Goal: Use online tool/utility: Utilize a website feature to perform a specific function

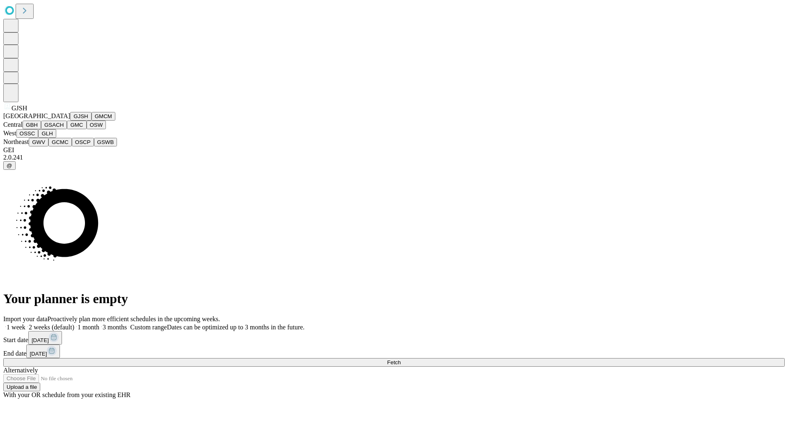
click at [70, 121] on button "GJSH" at bounding box center [80, 116] width 21 height 9
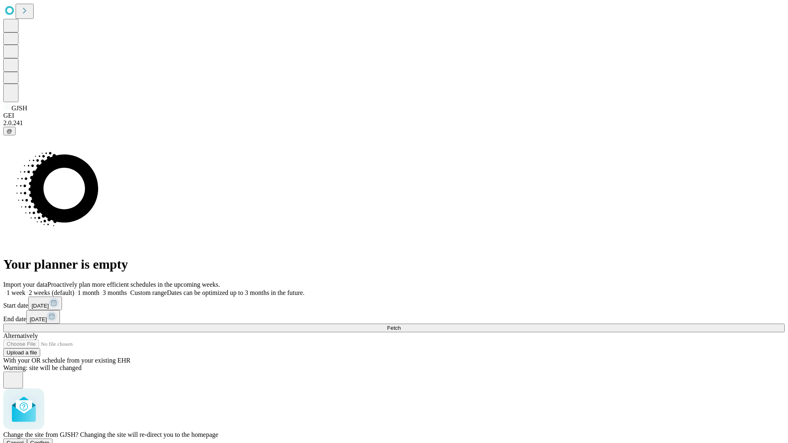
click at [50, 440] on span "Confirm" at bounding box center [39, 443] width 19 height 6
click at [99, 289] on label "1 month" at bounding box center [86, 292] width 25 height 7
click at [401, 325] on span "Fetch" at bounding box center [394, 328] width 14 height 6
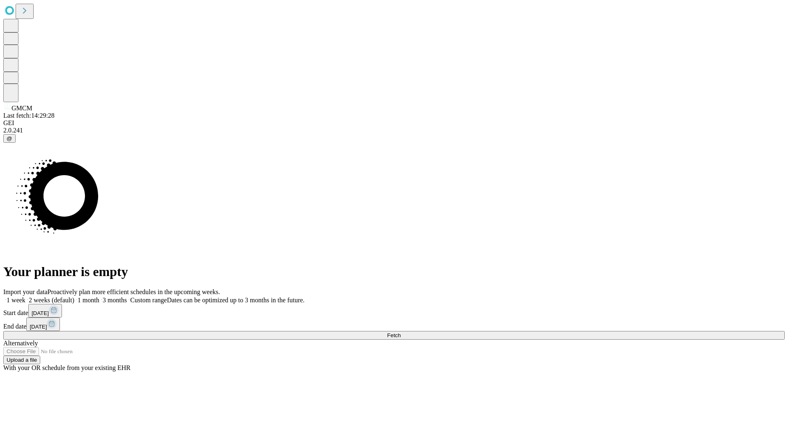
click at [99, 297] on label "1 month" at bounding box center [86, 300] width 25 height 7
click at [401, 333] on span "Fetch" at bounding box center [394, 336] width 14 height 6
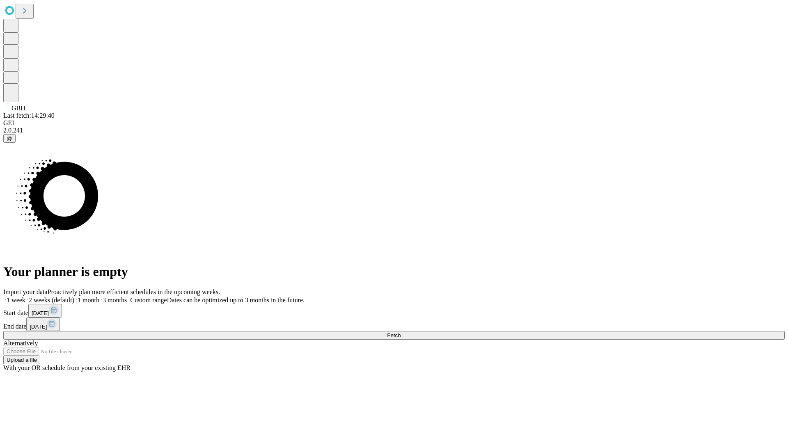
click at [99, 297] on label "1 month" at bounding box center [86, 300] width 25 height 7
click at [401, 333] on span "Fetch" at bounding box center [394, 336] width 14 height 6
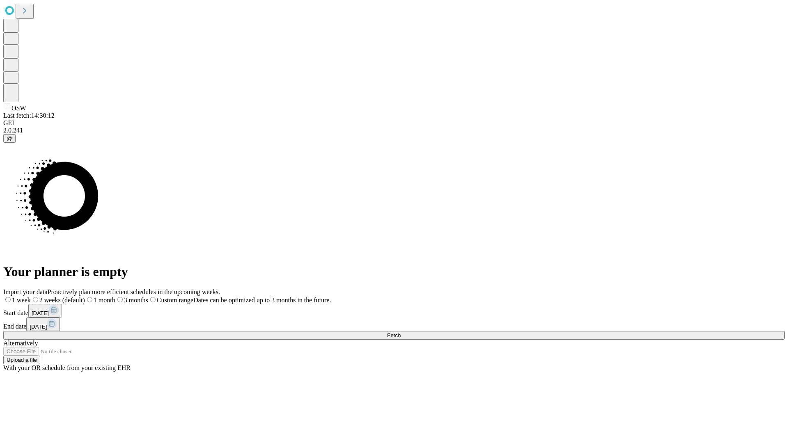
click at [115, 297] on label "1 month" at bounding box center [100, 300] width 30 height 7
click at [401, 333] on span "Fetch" at bounding box center [394, 336] width 14 height 6
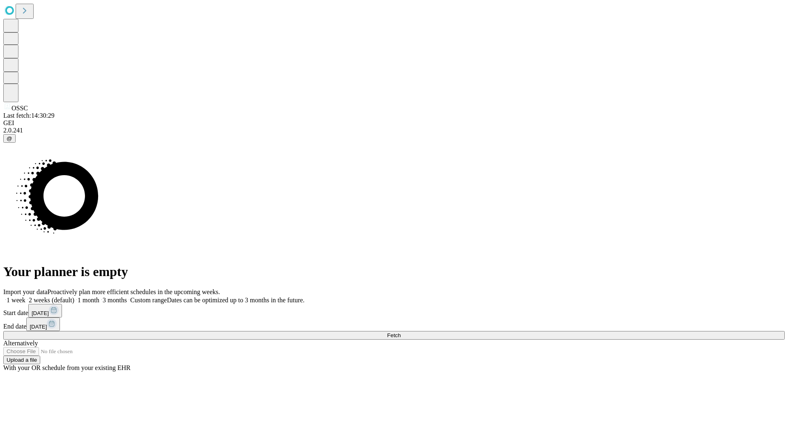
click at [99, 297] on label "1 month" at bounding box center [86, 300] width 25 height 7
click at [401, 333] on span "Fetch" at bounding box center [394, 336] width 14 height 6
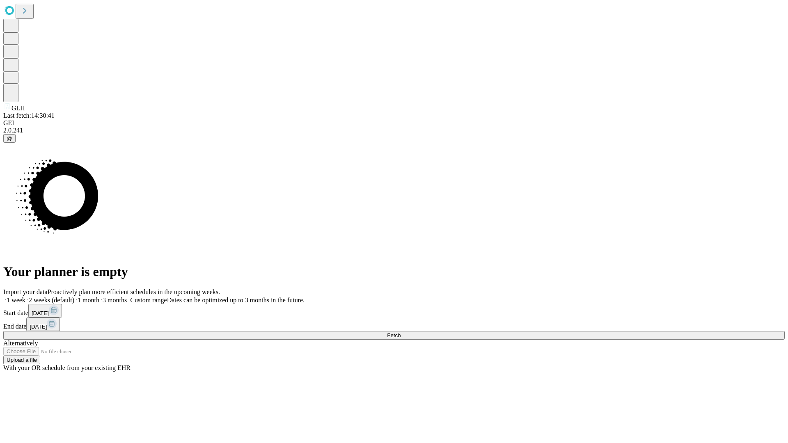
click at [401, 333] on span "Fetch" at bounding box center [394, 336] width 14 height 6
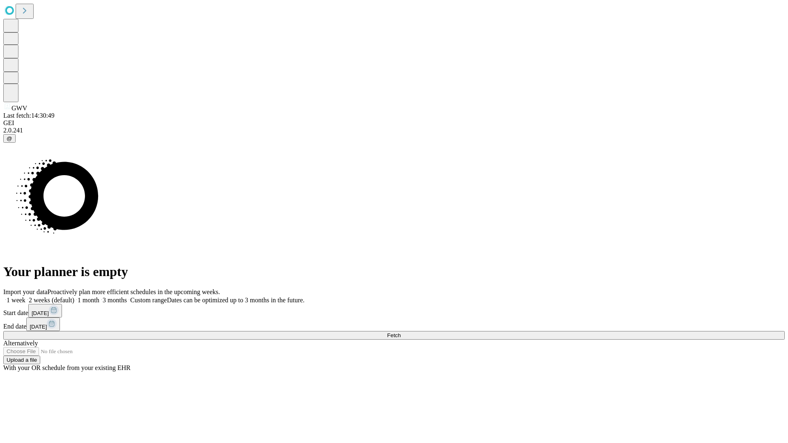
click at [99, 297] on label "1 month" at bounding box center [86, 300] width 25 height 7
click at [401, 333] on span "Fetch" at bounding box center [394, 336] width 14 height 6
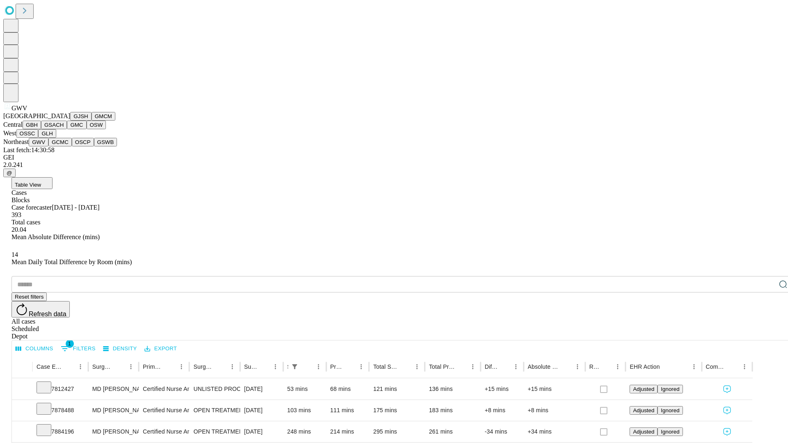
click at [64, 147] on button "GCMC" at bounding box center [59, 142] width 23 height 9
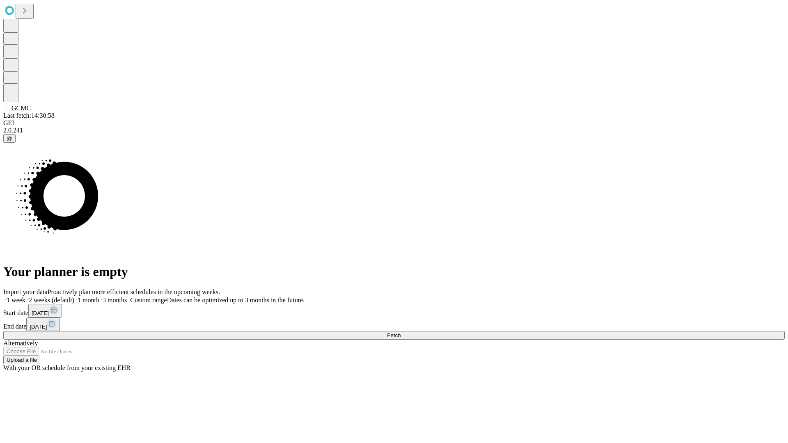
click at [401, 333] on span "Fetch" at bounding box center [394, 336] width 14 height 6
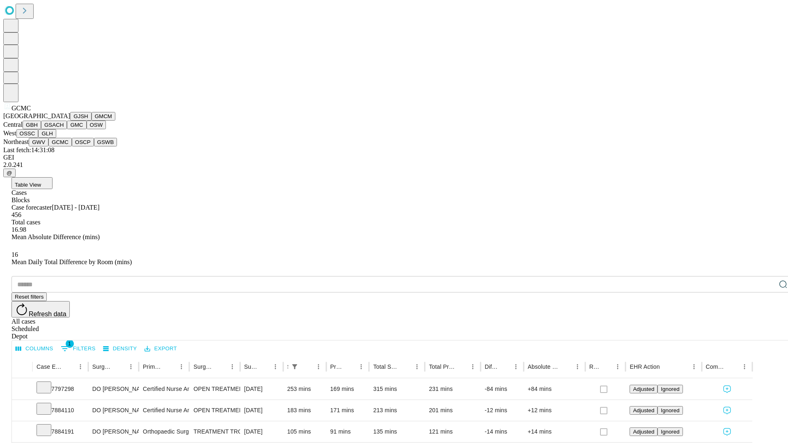
click at [72, 147] on button "OSCP" at bounding box center [83, 142] width 22 height 9
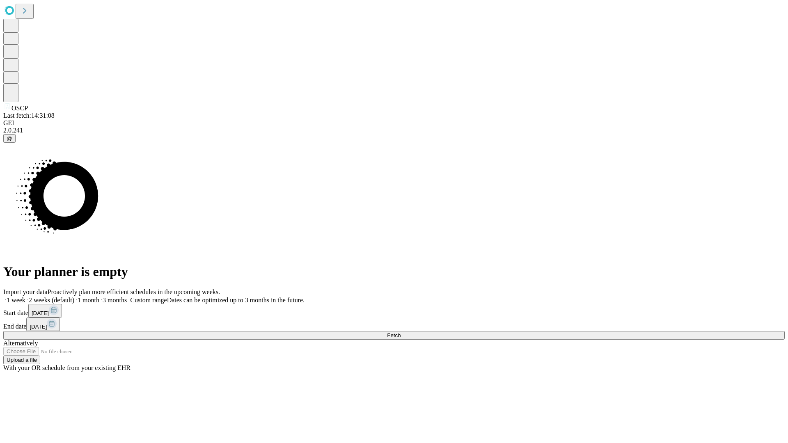
click at [401, 333] on span "Fetch" at bounding box center [394, 336] width 14 height 6
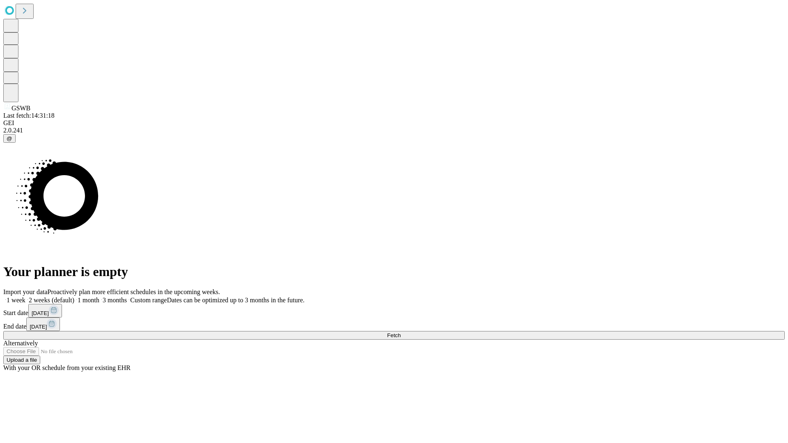
click at [99, 297] on label "1 month" at bounding box center [86, 300] width 25 height 7
click at [401, 333] on span "Fetch" at bounding box center [394, 336] width 14 height 6
